Goal: Task Accomplishment & Management: Use online tool/utility

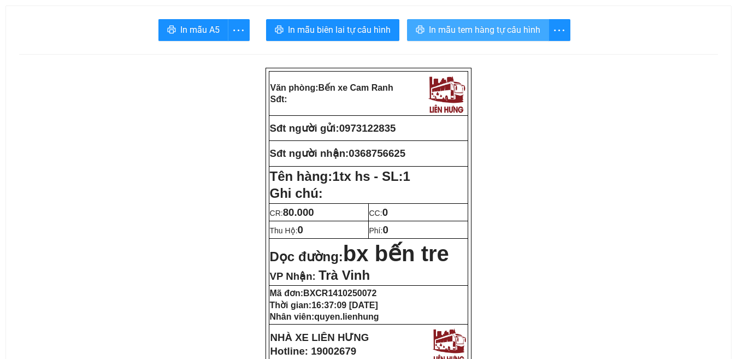
click at [470, 32] on span "In mẫu tem hàng tự cấu hình" at bounding box center [484, 30] width 111 height 14
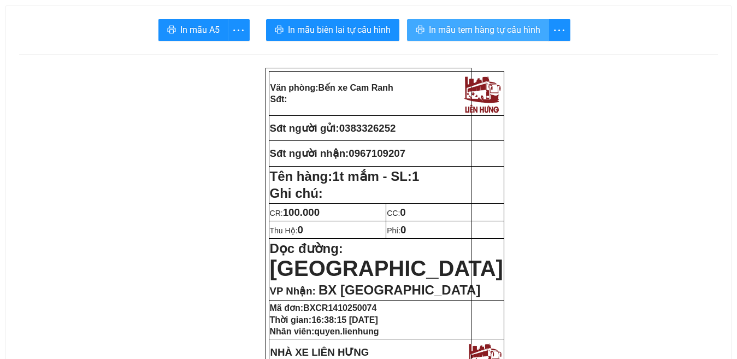
click at [487, 34] on span "In mẫu tem hàng tự cấu hình" at bounding box center [484, 30] width 111 height 14
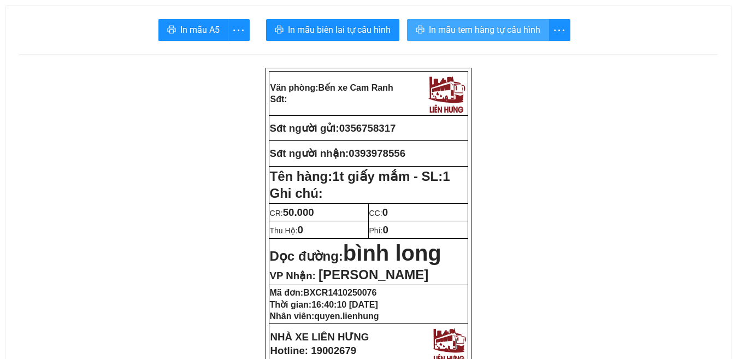
click at [483, 32] on span "In mẫu tem hàng tự cấu hình" at bounding box center [484, 30] width 111 height 14
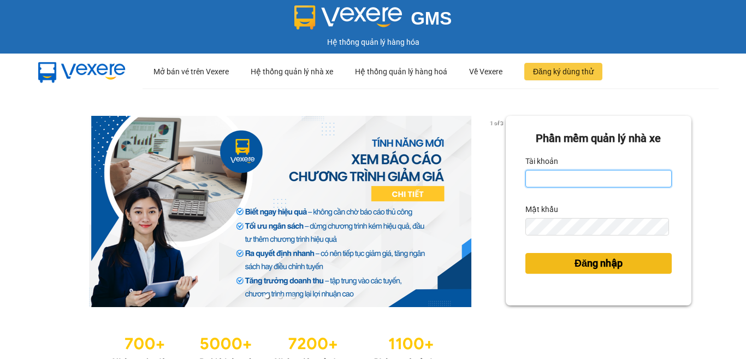
type input "quyen.lienhung"
click at [588, 266] on span "Đăng nhập" at bounding box center [599, 263] width 48 height 15
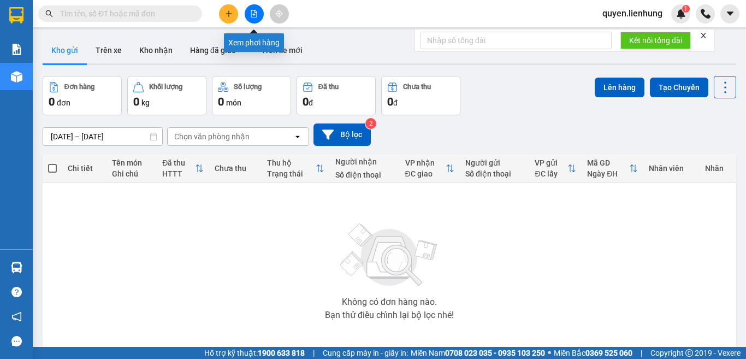
click at [252, 20] on button at bounding box center [254, 13] width 19 height 19
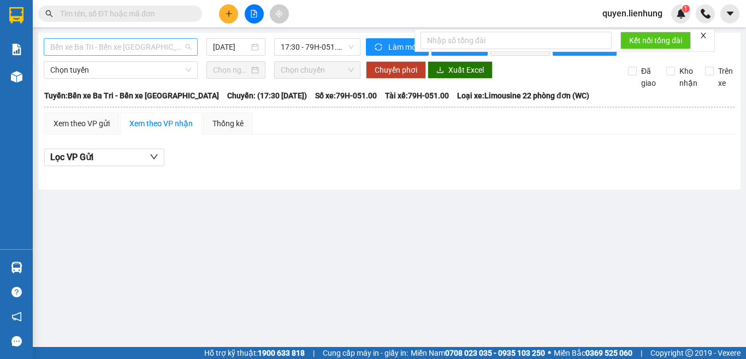
click at [101, 46] on span "Bến xe Ba Tri - Bến xe Vạn Ninh" at bounding box center [120, 47] width 141 height 16
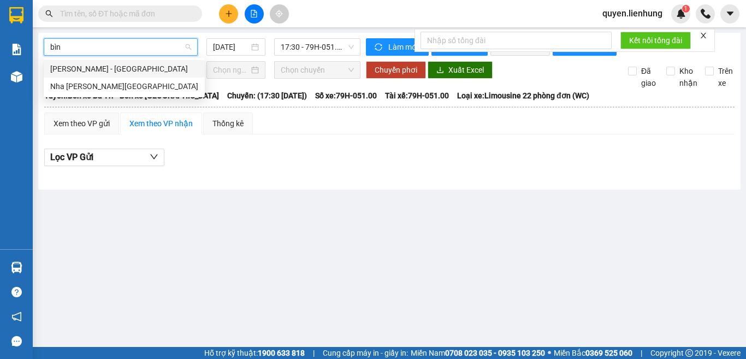
type input "bình"
click at [100, 89] on div "Nha Trang - Bình Dương" at bounding box center [124, 86] width 148 height 12
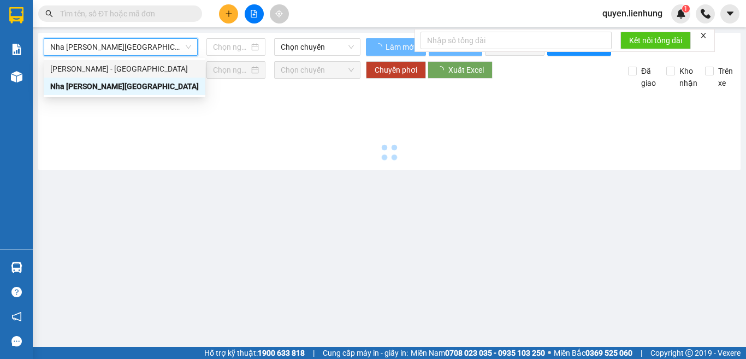
type input "14/10/2025"
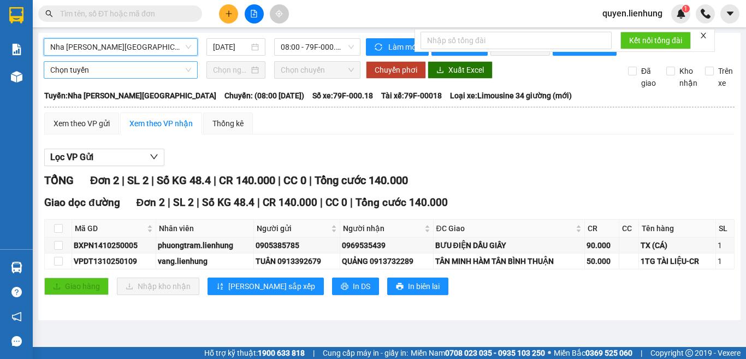
click at [110, 74] on span "Chọn tuyến" at bounding box center [120, 70] width 141 height 16
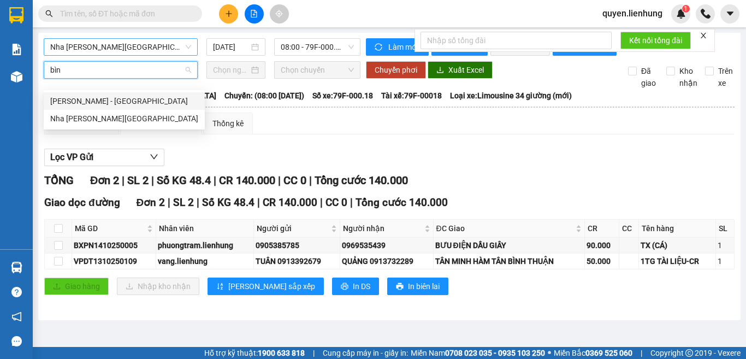
type input "bình"
click at [85, 118] on div "Nha Trang - Bình Dương" at bounding box center [124, 119] width 148 height 12
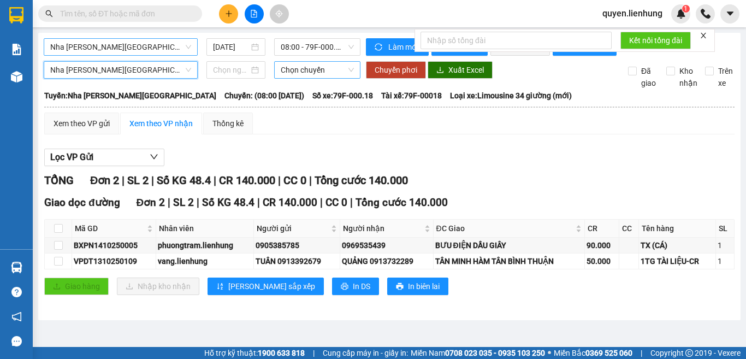
click at [322, 78] on span "Chọn chuyến" at bounding box center [317, 70] width 73 height 16
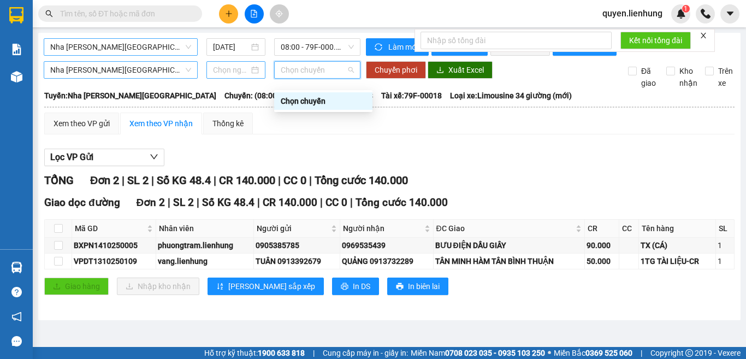
click at [231, 76] on input at bounding box center [231, 70] width 36 height 12
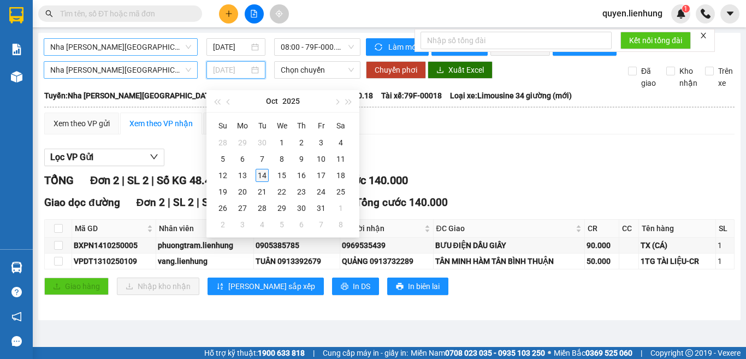
type input "14/10/2025"
click at [262, 171] on div "14" at bounding box center [262, 175] width 13 height 13
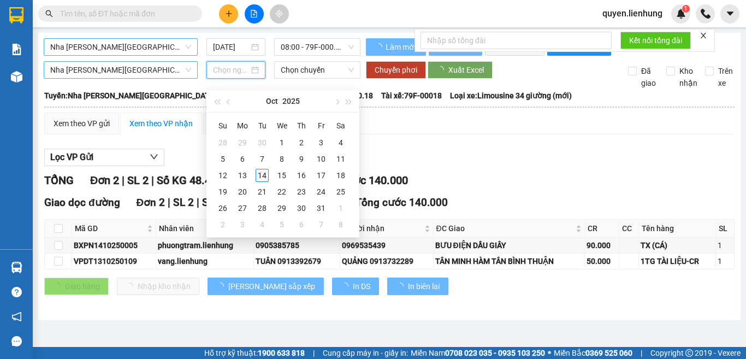
type input "14/10/2025"
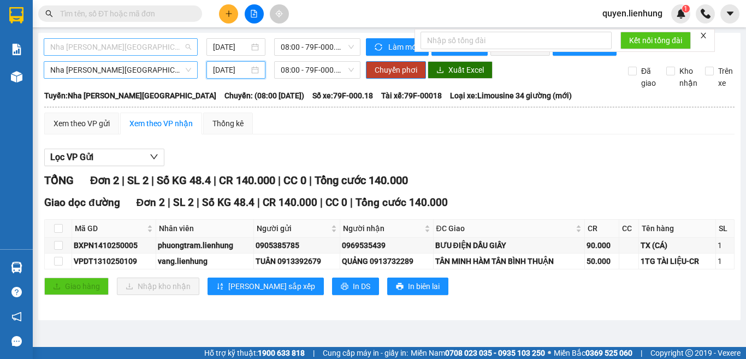
click at [153, 47] on span "Nha Trang - Bình Dương" at bounding box center [120, 47] width 141 height 16
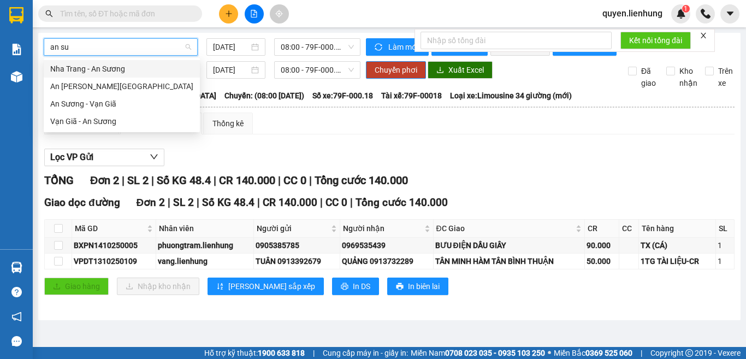
type input "an suo"
click at [102, 67] on div "Nha Trang - An Sương" at bounding box center [121, 69] width 143 height 12
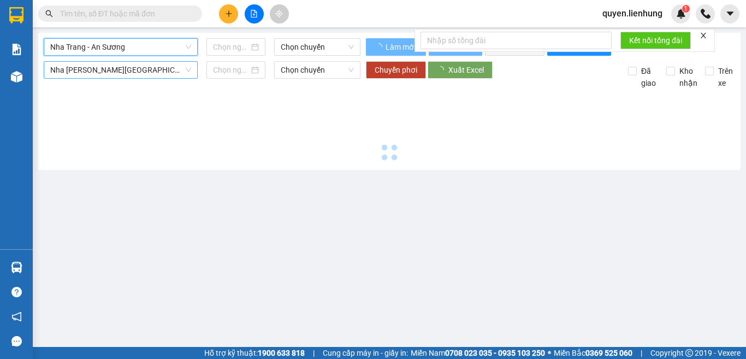
type input "14/10/2025"
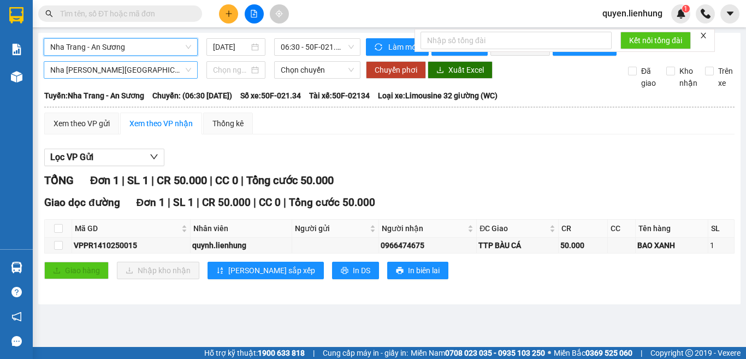
click at [150, 78] on span "Nha Trang - Bình Dương" at bounding box center [120, 70] width 141 height 16
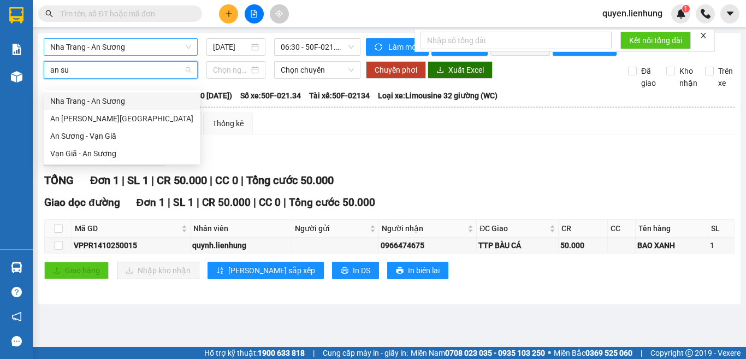
type input "an suo"
click at [98, 101] on div "Nha Trang - An Sương" at bounding box center [121, 101] width 143 height 12
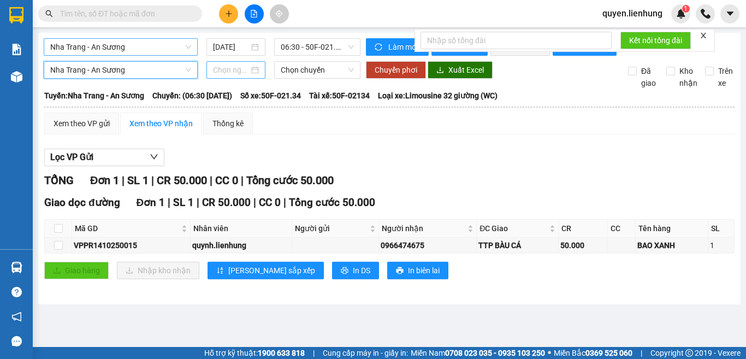
click at [228, 76] on input at bounding box center [231, 70] width 36 height 12
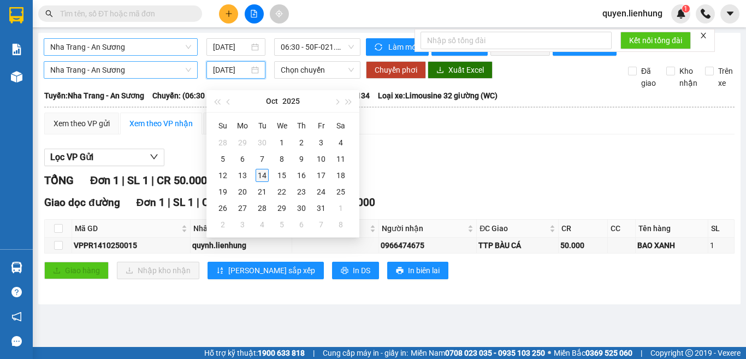
type input "14/10/2025"
click at [260, 174] on div "14" at bounding box center [262, 175] width 13 height 13
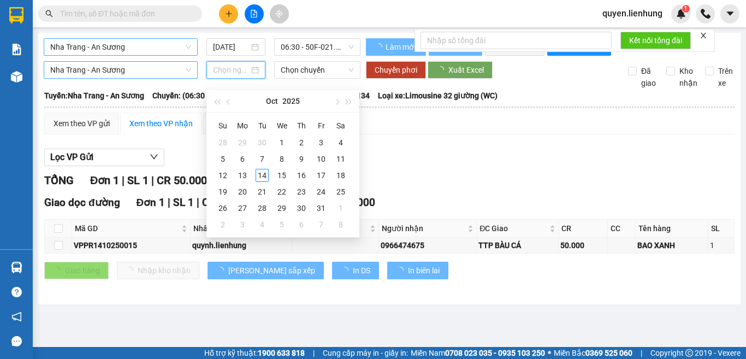
type input "14/10/2025"
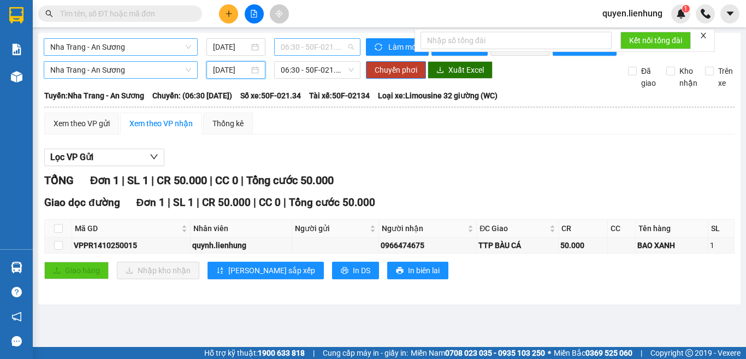
click at [329, 48] on span "06:30 - 50F-021.34" at bounding box center [317, 47] width 73 height 16
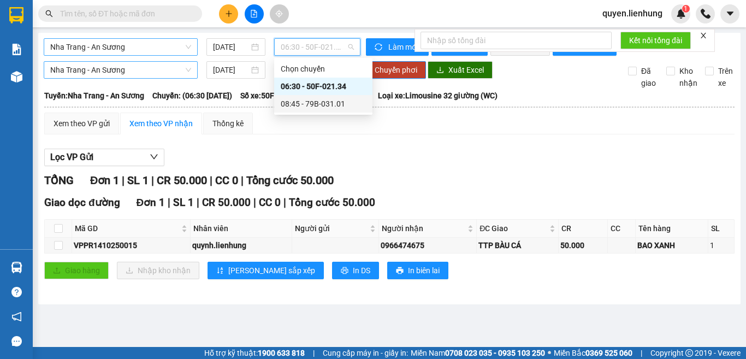
click at [318, 100] on div "08:45 - 79B-031.01" at bounding box center [323, 104] width 85 height 12
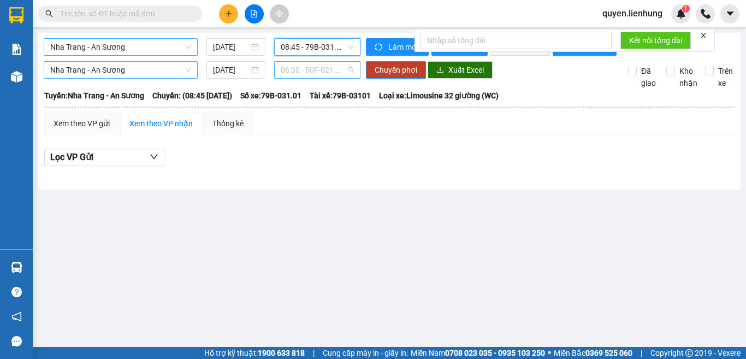
click at [290, 78] on span "06:30 - 50F-021.34" at bounding box center [317, 70] width 73 height 16
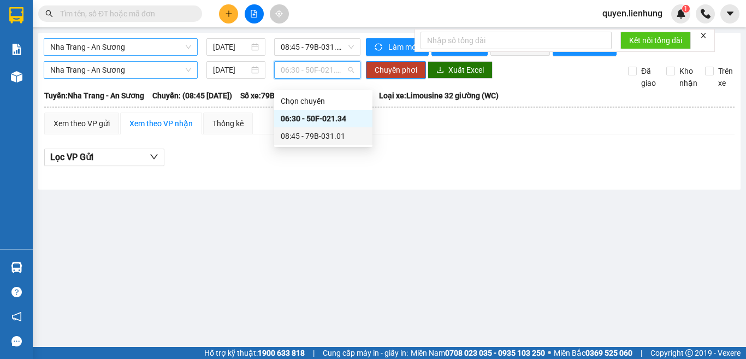
click at [297, 138] on div "08:45 - 79B-031.01" at bounding box center [323, 136] width 85 height 12
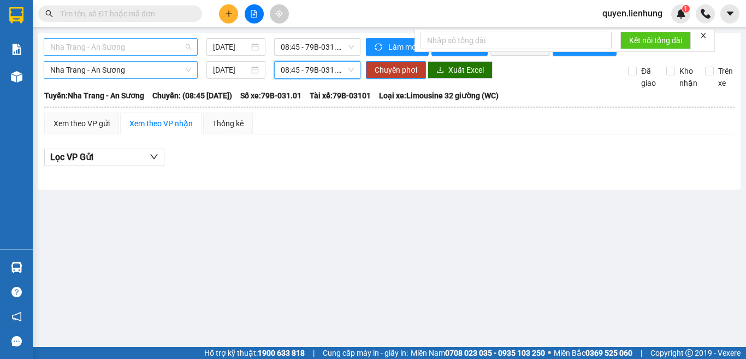
click at [146, 48] on span "Nha Trang - An Sương" at bounding box center [120, 47] width 141 height 16
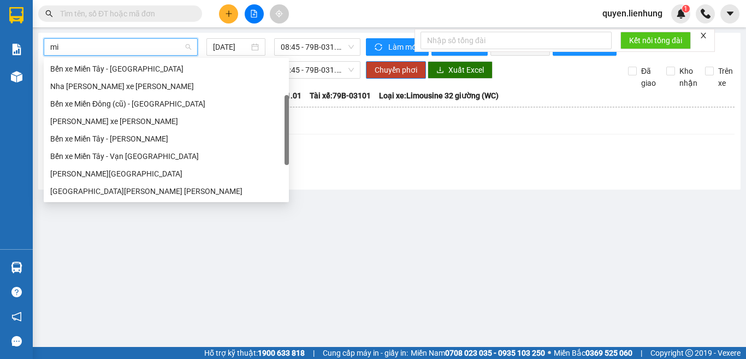
type input "mie"
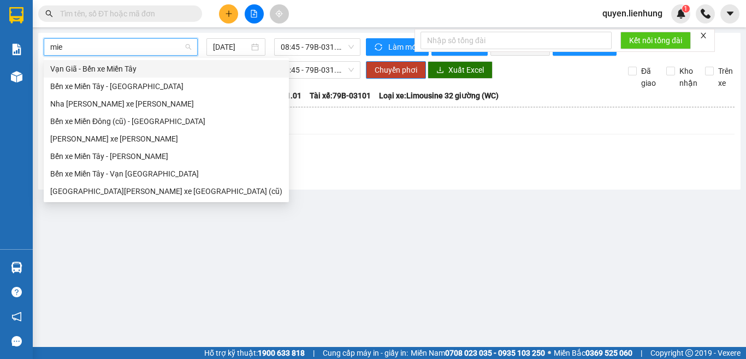
scroll to position [0, 0]
click at [110, 191] on div "Nha Trang - Bến xe Miền Đông (cũ)" at bounding box center [166, 191] width 232 height 12
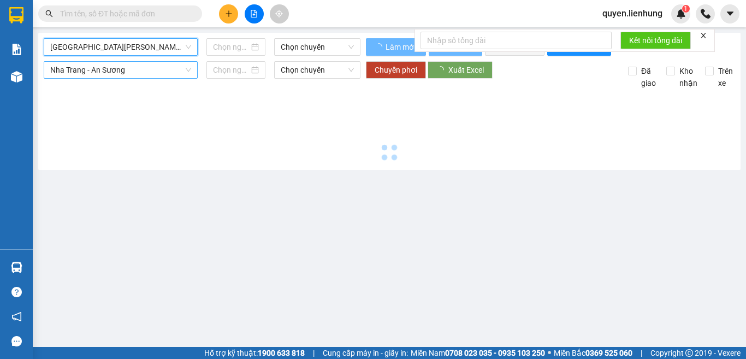
type input "14/10/2025"
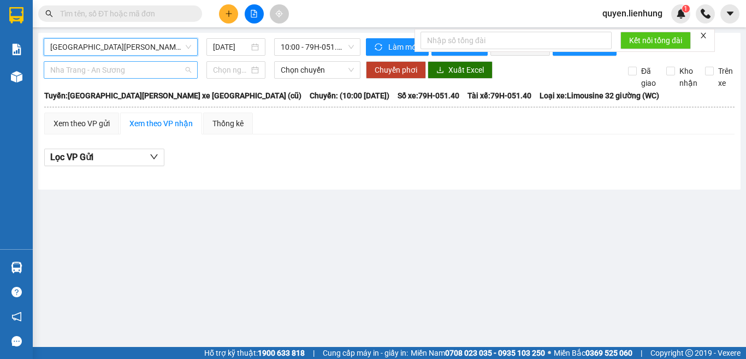
click at [139, 77] on span "Nha Trang - An Sương" at bounding box center [120, 70] width 141 height 16
click at [130, 45] on span "Nha Trang - Bến xe Miền Đông (cũ)" at bounding box center [120, 47] width 141 height 16
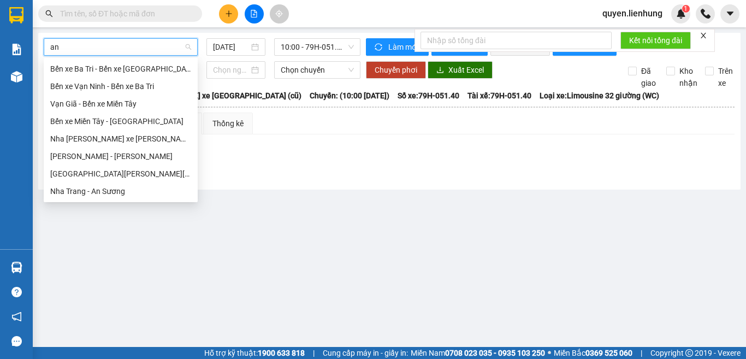
type input "a"
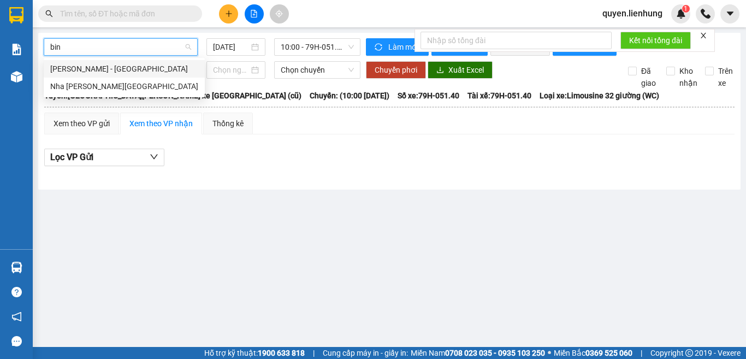
type input "binh"
click at [90, 88] on div "Nha Trang - Bình Dương" at bounding box center [124, 86] width 148 height 12
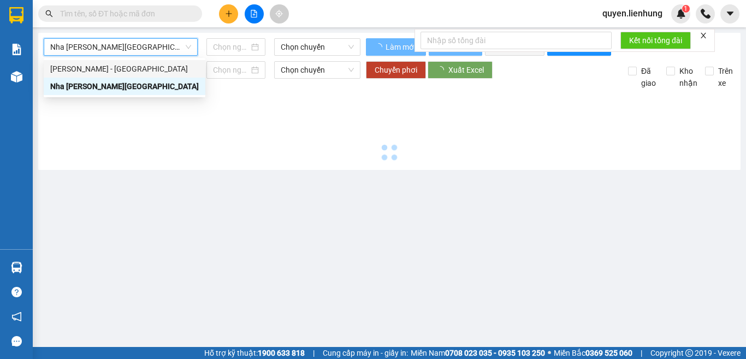
type input "14/10/2025"
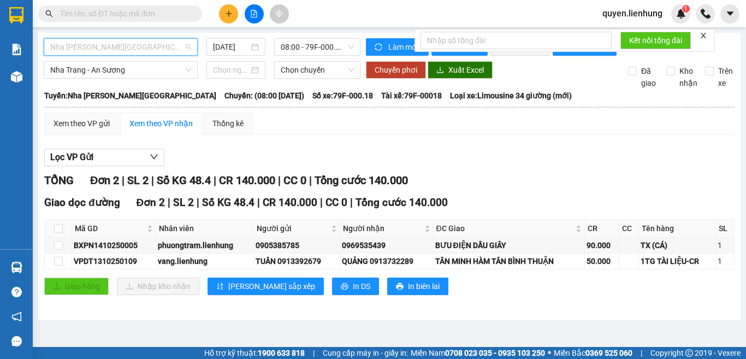
click at [169, 45] on span "Nha Trang - Bình Dương" at bounding box center [120, 47] width 141 height 16
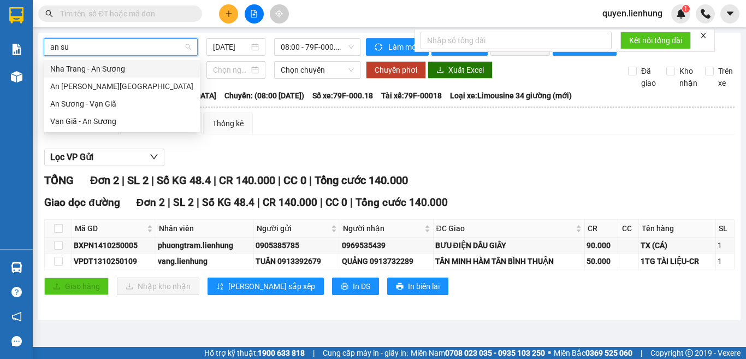
type input "an suo"
click at [122, 73] on div "Nha Trang - An Sương" at bounding box center [121, 69] width 143 height 12
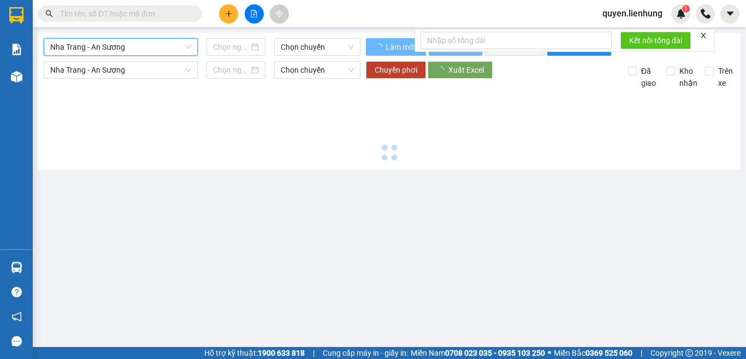
type input "14/10/2025"
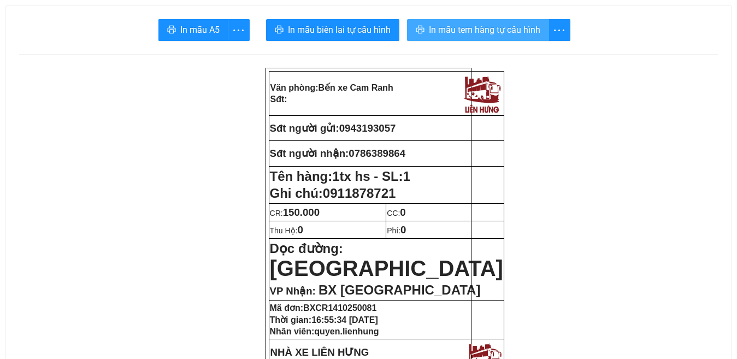
click at [480, 31] on span "In mẫu tem hàng tự cấu hình" at bounding box center [484, 30] width 111 height 14
click at [490, 32] on span "In mẫu tem hàng tự cấu hình" at bounding box center [484, 30] width 111 height 14
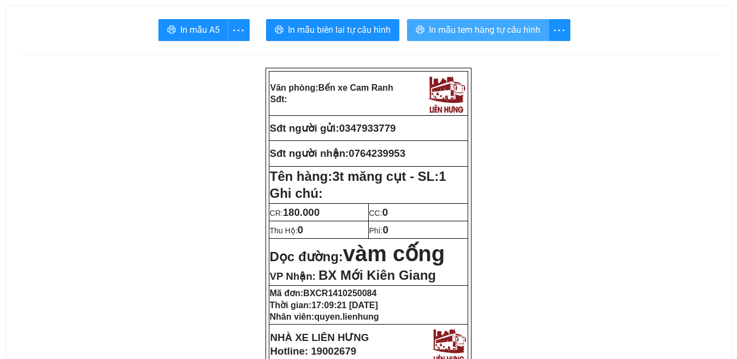
click at [498, 28] on span "In mẫu tem hàng tự cấu hình" at bounding box center [484, 30] width 111 height 14
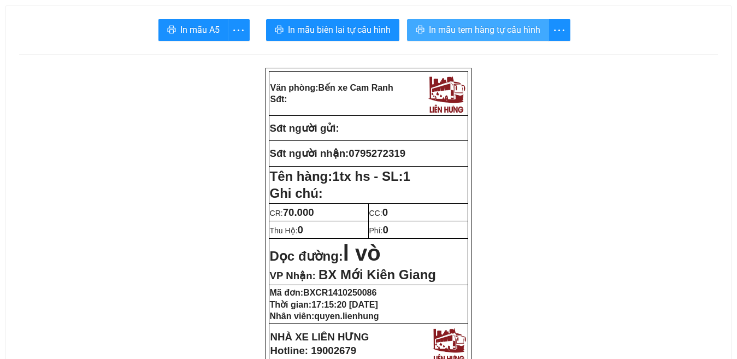
click at [502, 36] on span "In mẫu tem hàng tự cấu hình" at bounding box center [484, 30] width 111 height 14
